Goal: Check status: Check status

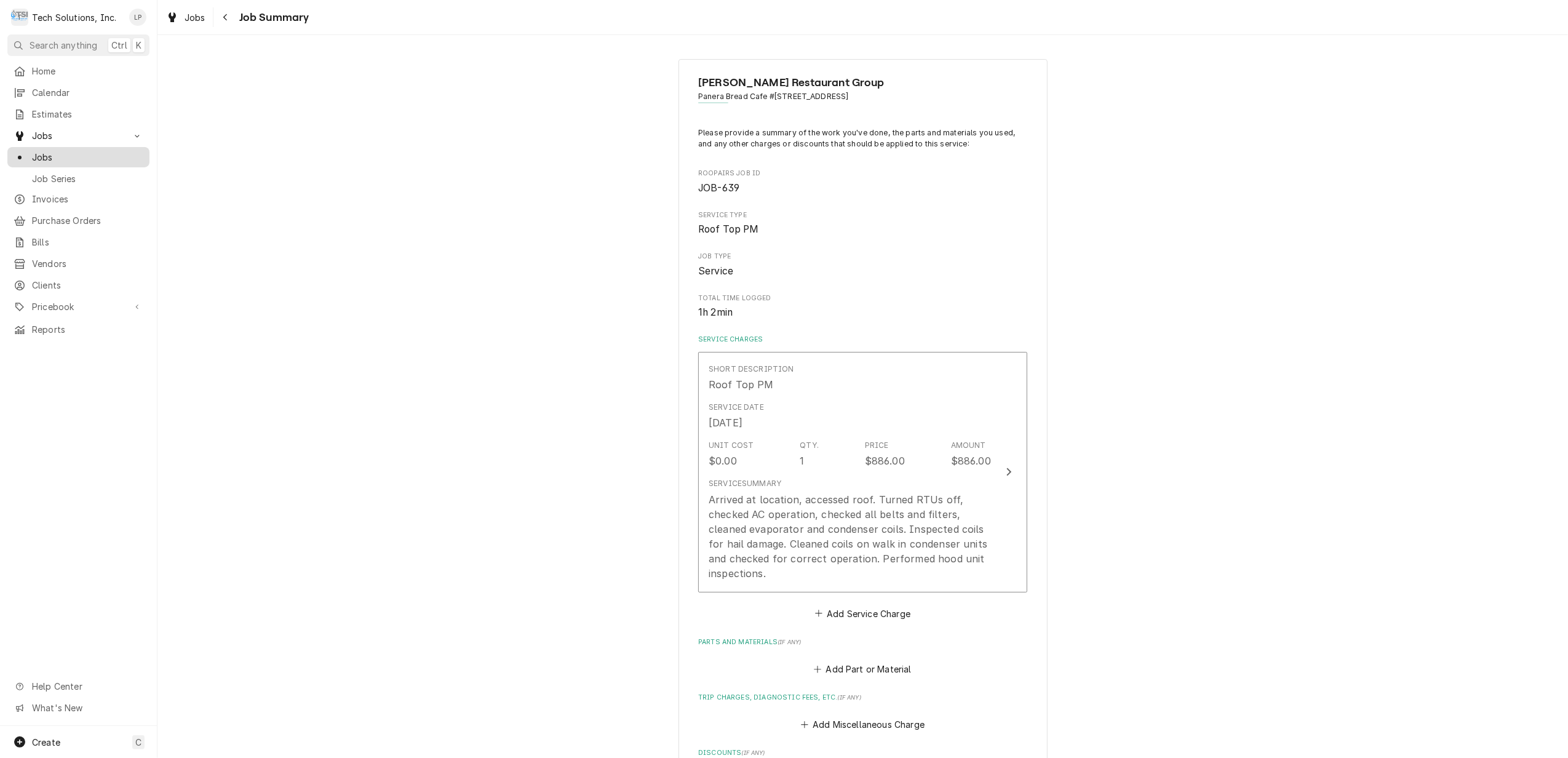
drag, startPoint x: 54, startPoint y: 147, endPoint x: 61, endPoint y: 150, distance: 7.6
click at [54, 151] on span "Jobs" at bounding box center [87, 157] width 111 height 13
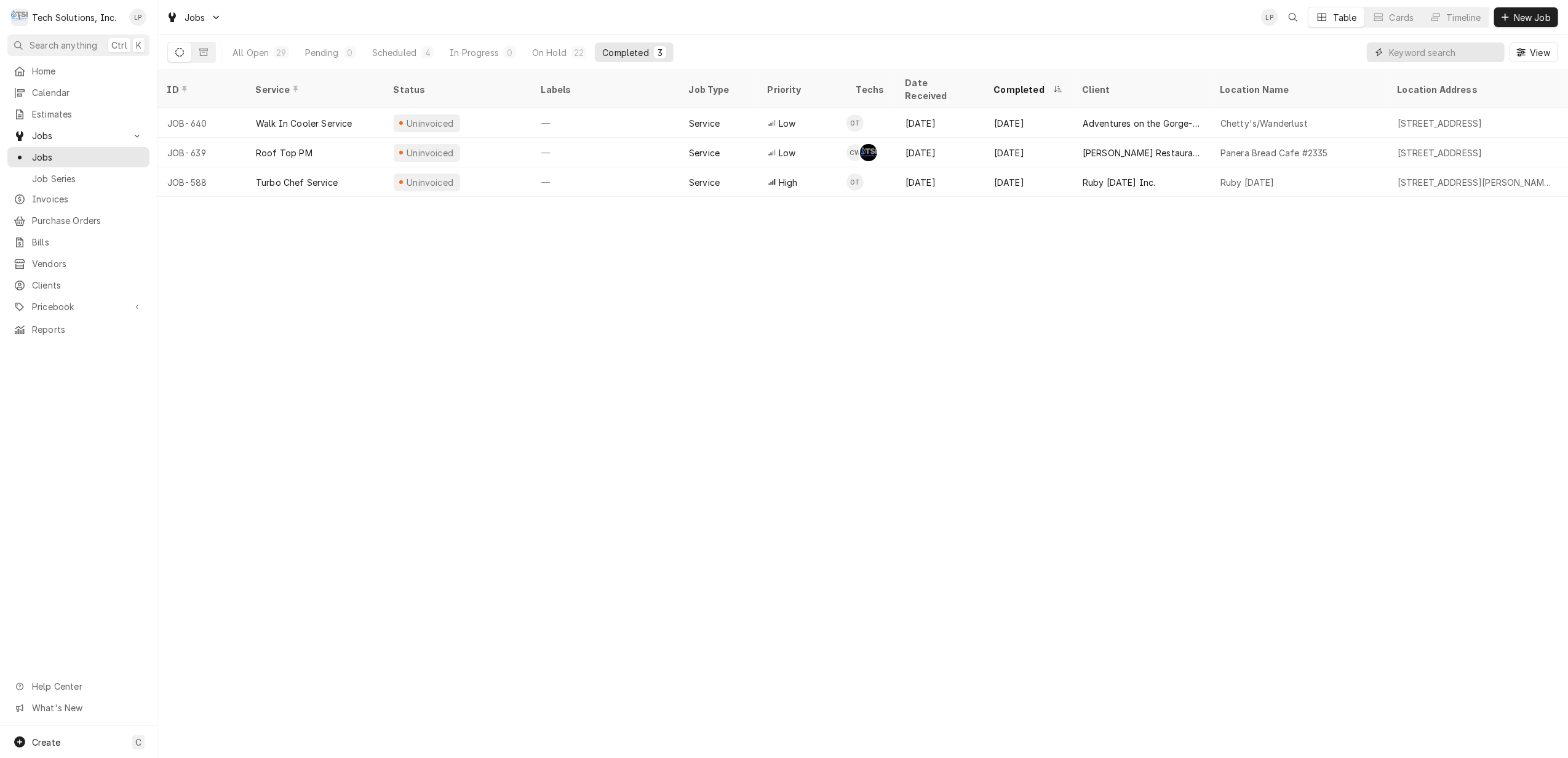
click at [1456, 52] on input "Dynamic Content Wrapper" at bounding box center [1444, 52] width 110 height 20
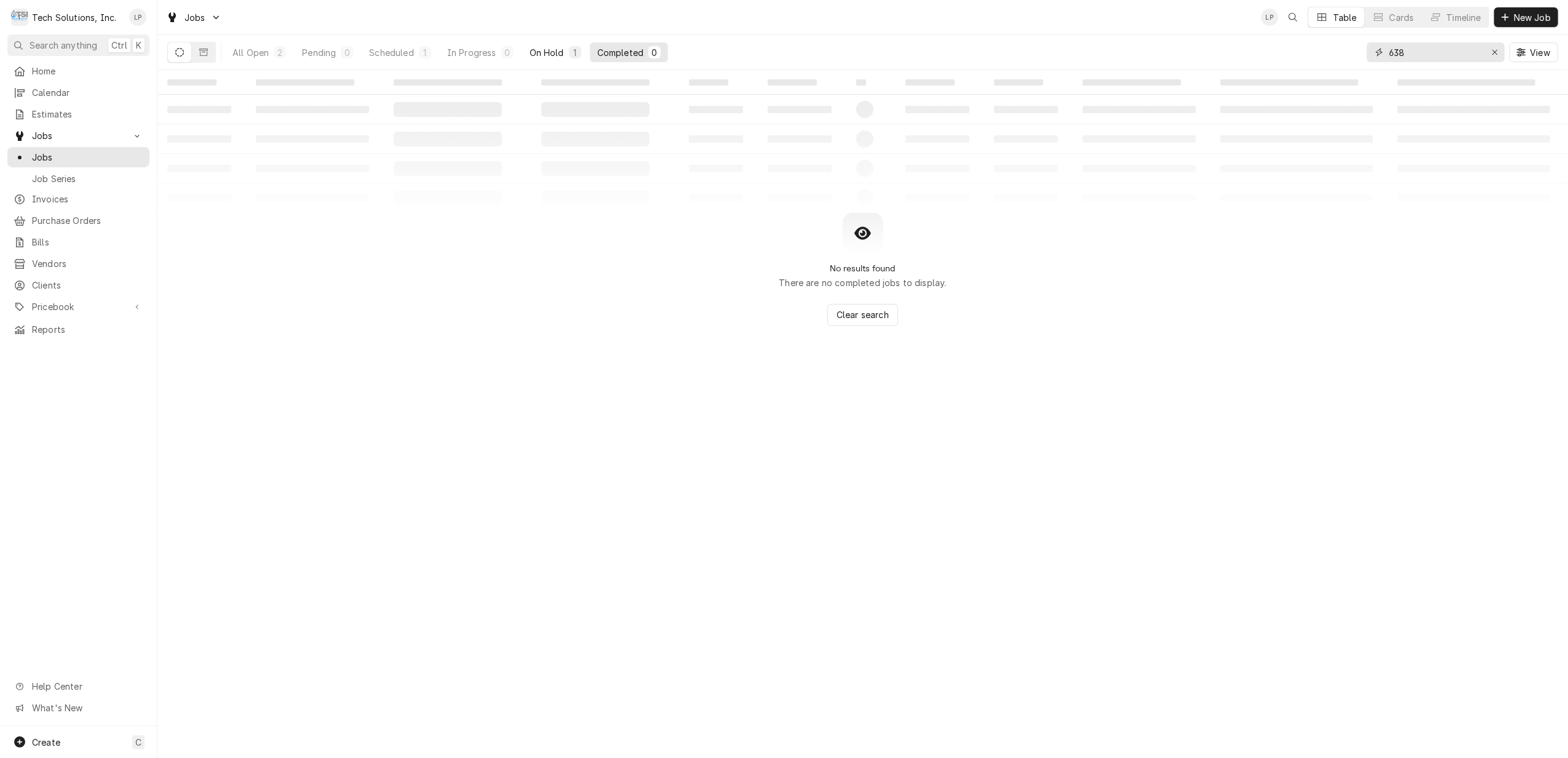
type input "638"
click at [544, 52] on div "On Hold" at bounding box center [547, 52] width 34 height 13
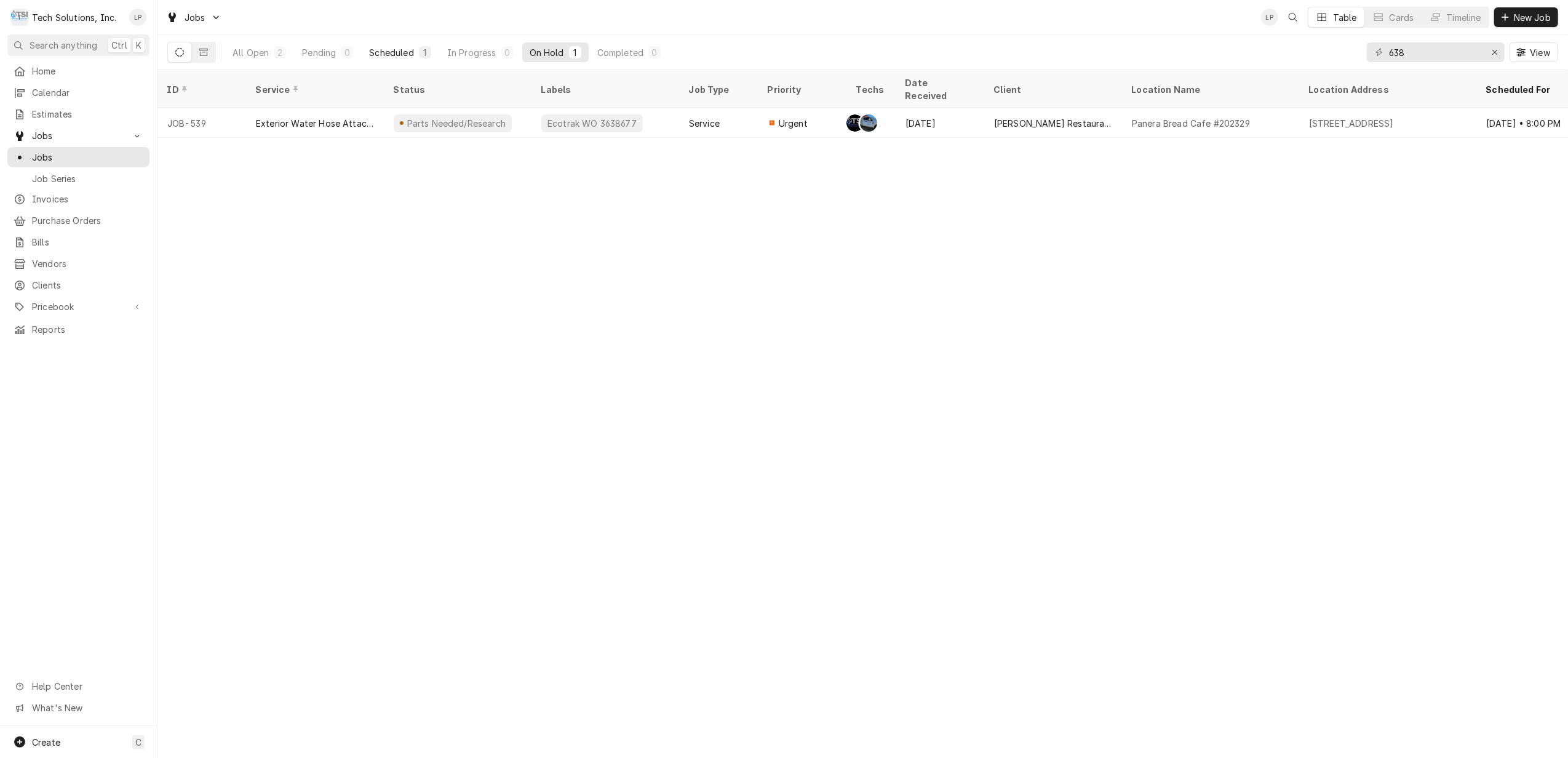
click at [406, 52] on div "Scheduled" at bounding box center [391, 52] width 44 height 13
click at [37, 153] on span "Jobs" at bounding box center [87, 157] width 111 height 13
click at [1488, 53] on div "Erase input" at bounding box center [1495, 52] width 13 height 13
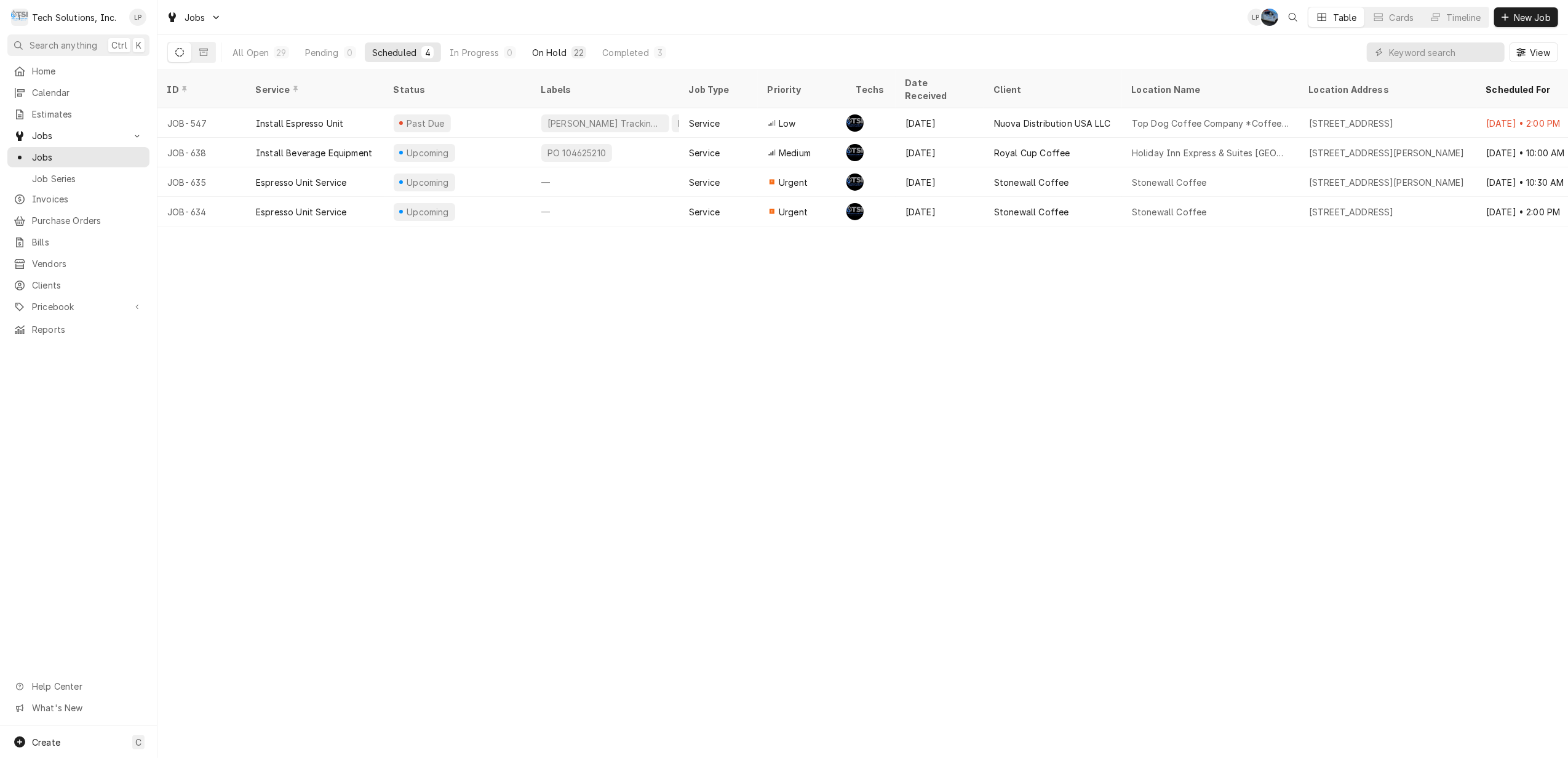
click at [547, 52] on div "On Hold" at bounding box center [549, 52] width 34 height 13
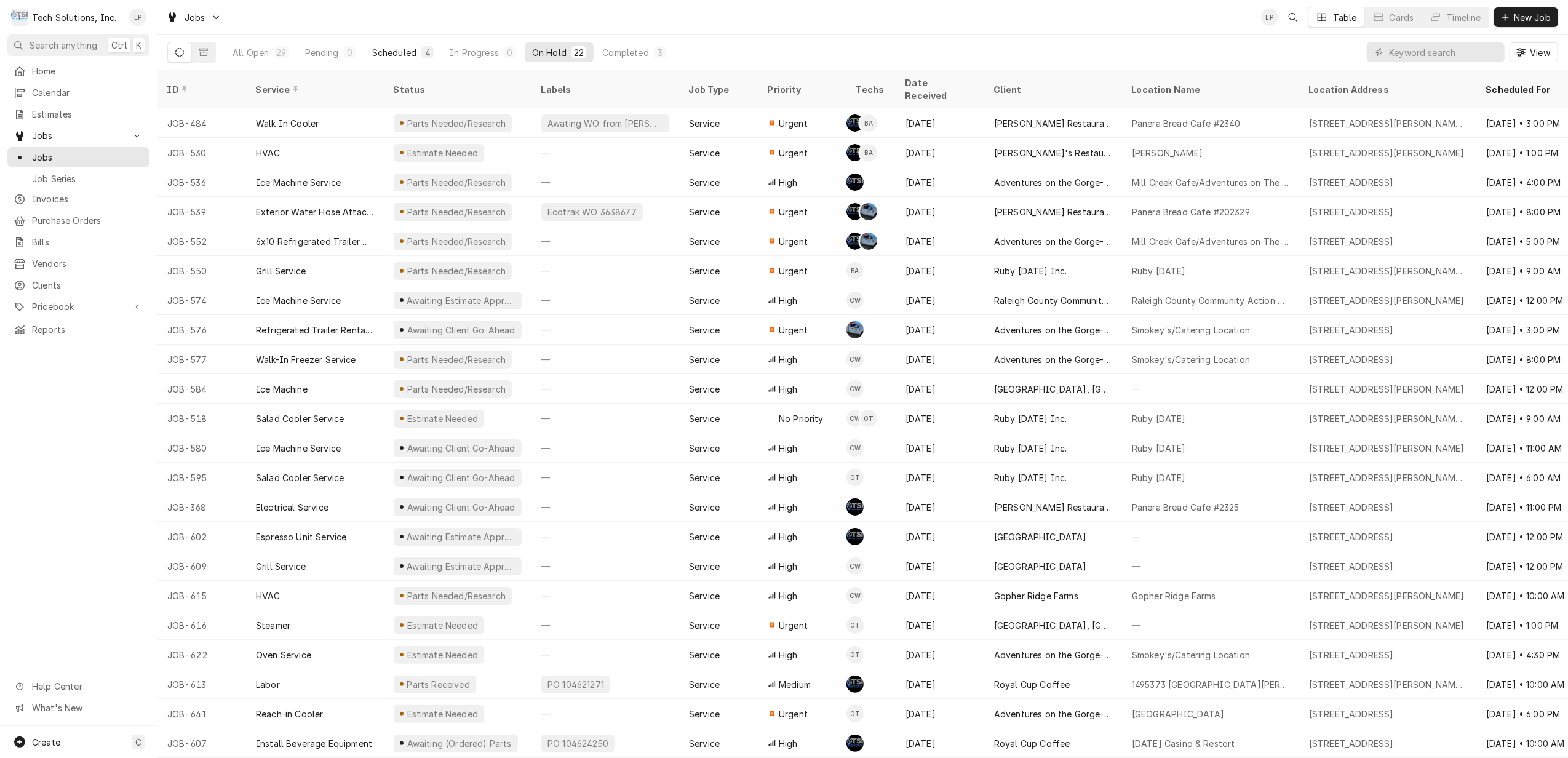
click at [392, 48] on div "Scheduled" at bounding box center [394, 52] width 44 height 13
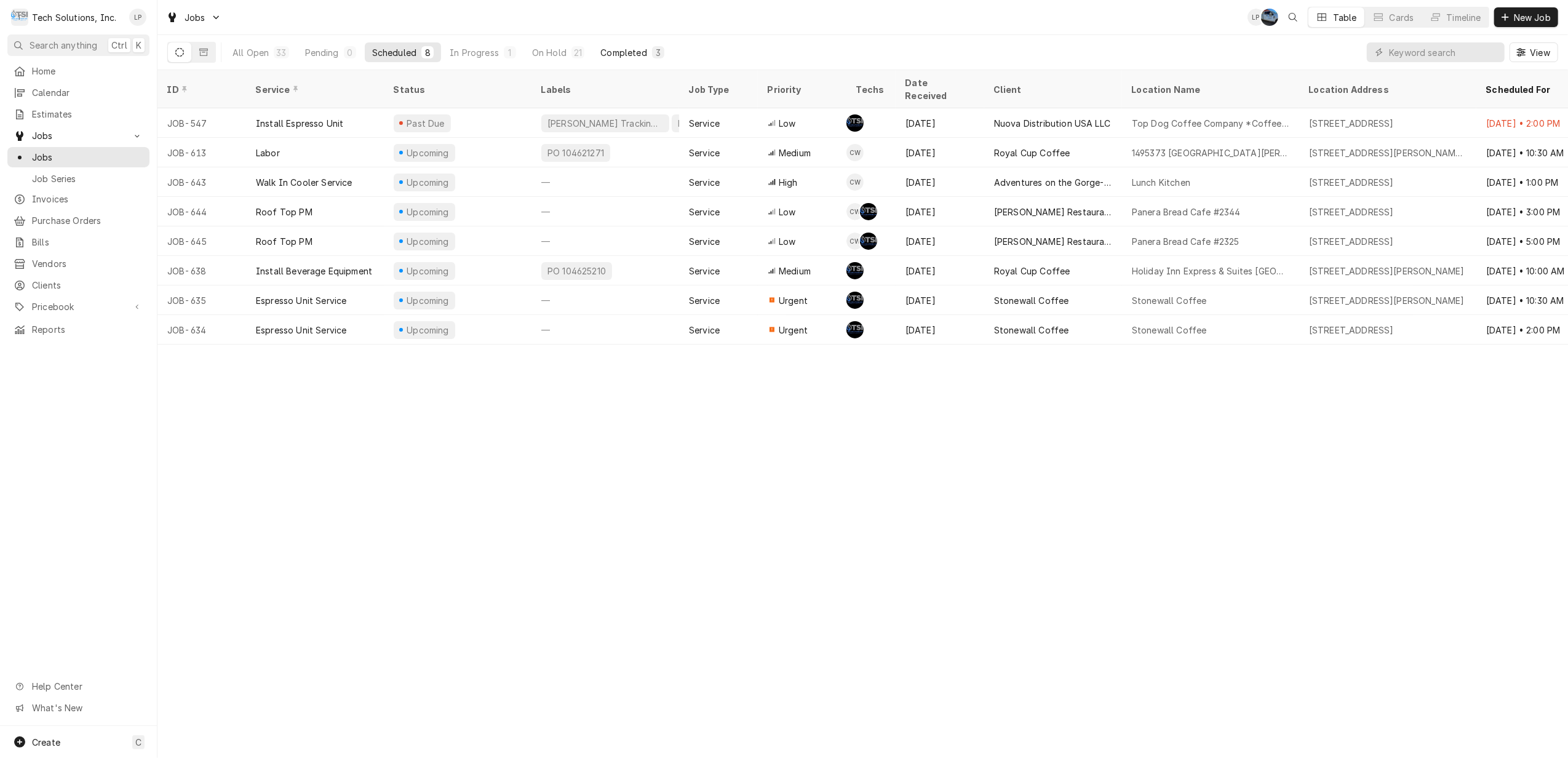
click at [615, 49] on div "Completed" at bounding box center [623, 52] width 46 height 13
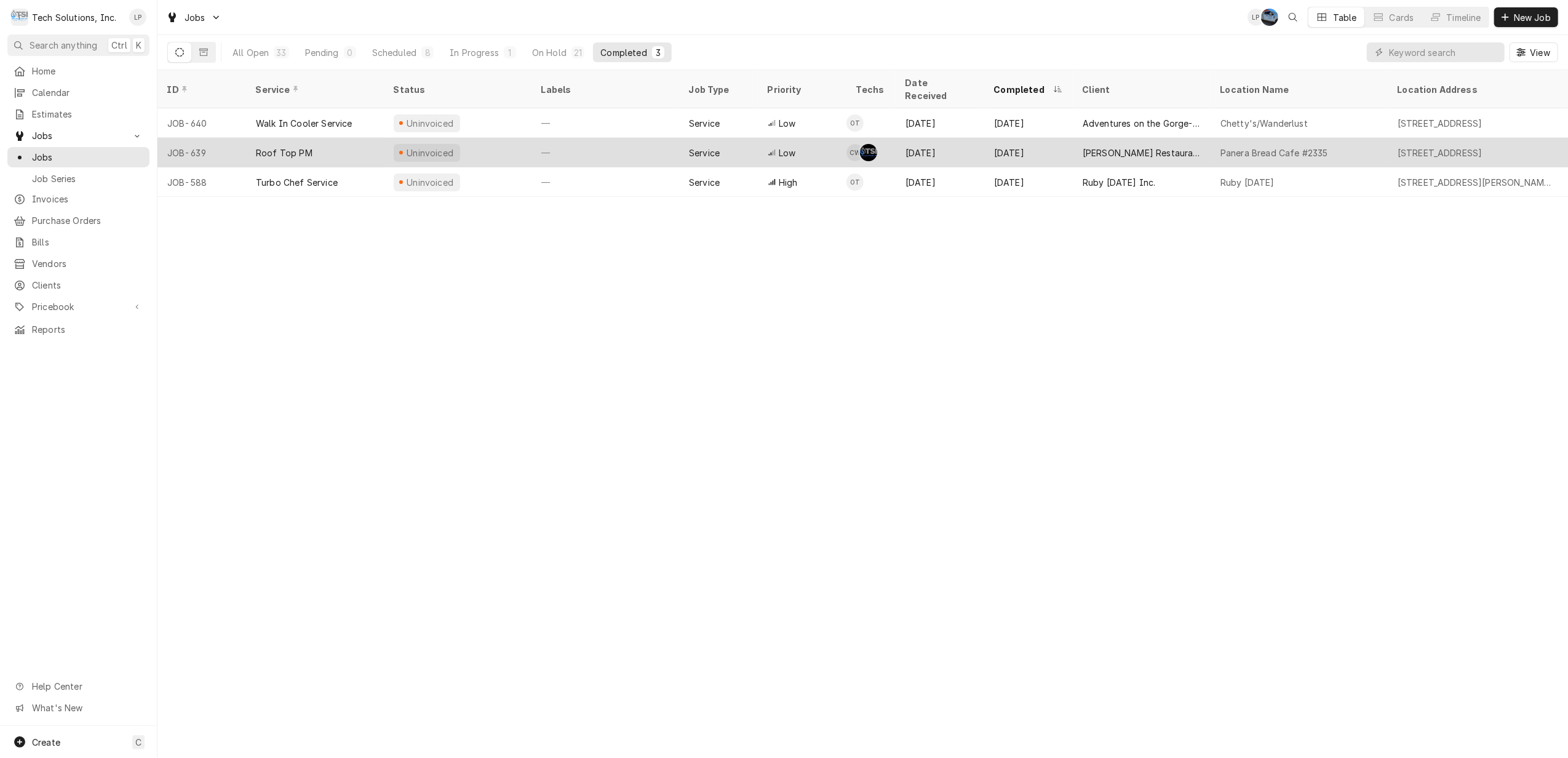
click at [609, 138] on div "—" at bounding box center [605, 152] width 147 height 29
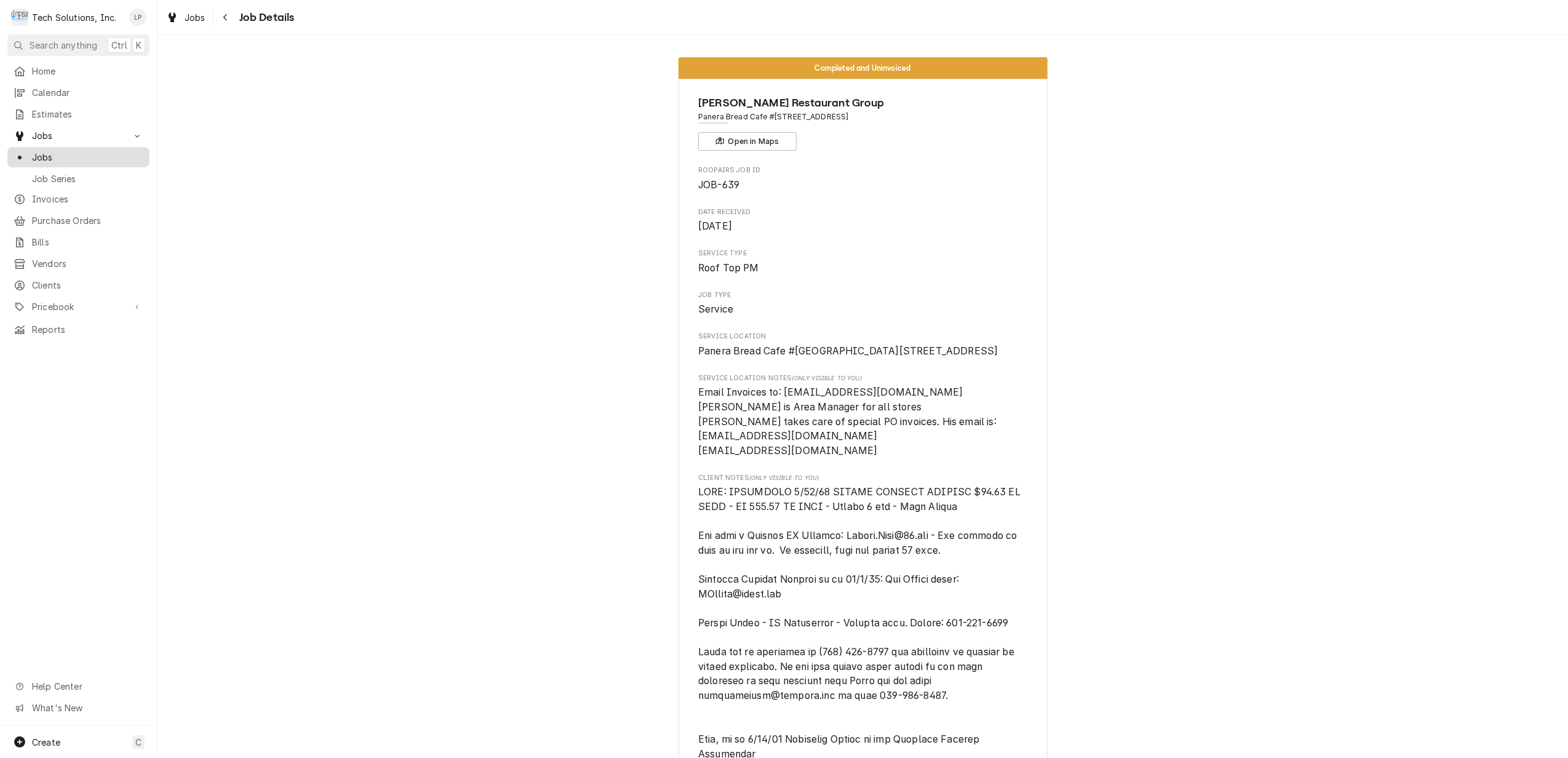
click at [39, 158] on span "Jobs" at bounding box center [87, 157] width 111 height 13
